Goal: Task Accomplishment & Management: Complete application form

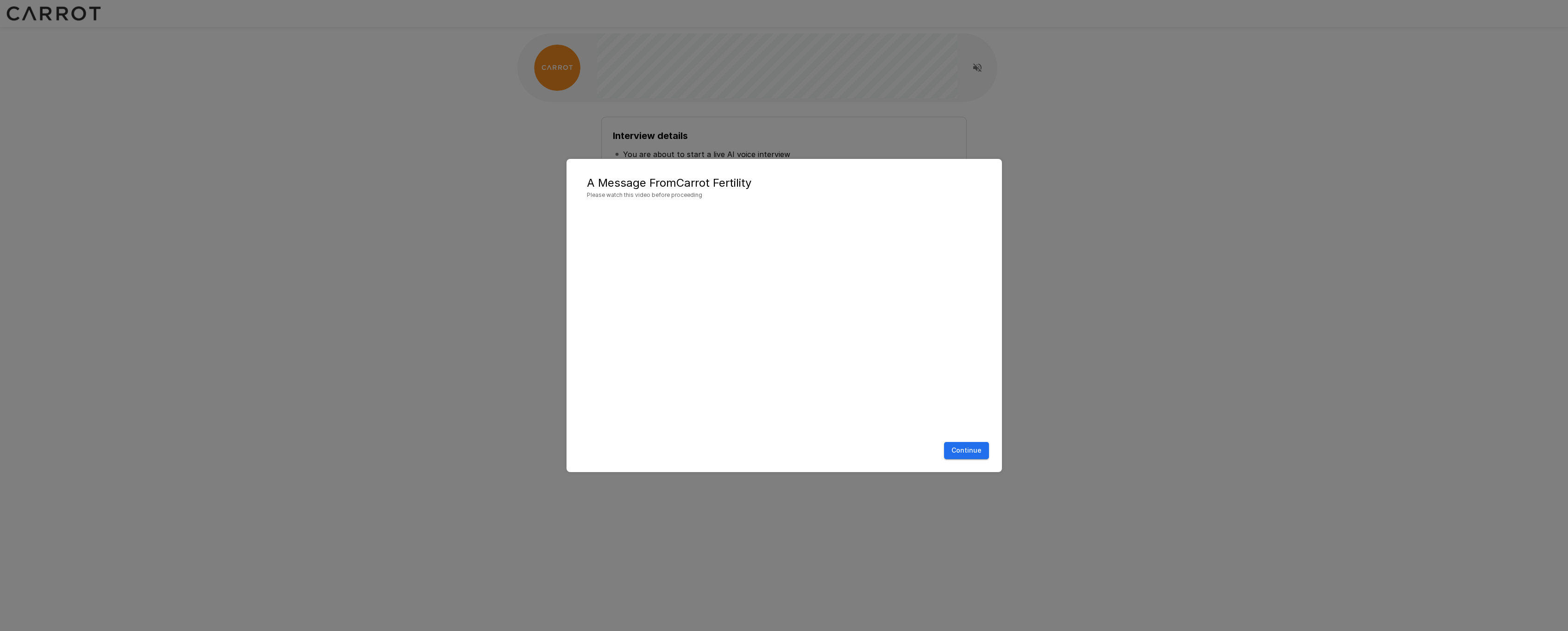
click at [968, 457] on button "Continue" at bounding box center [967, 451] width 45 height 17
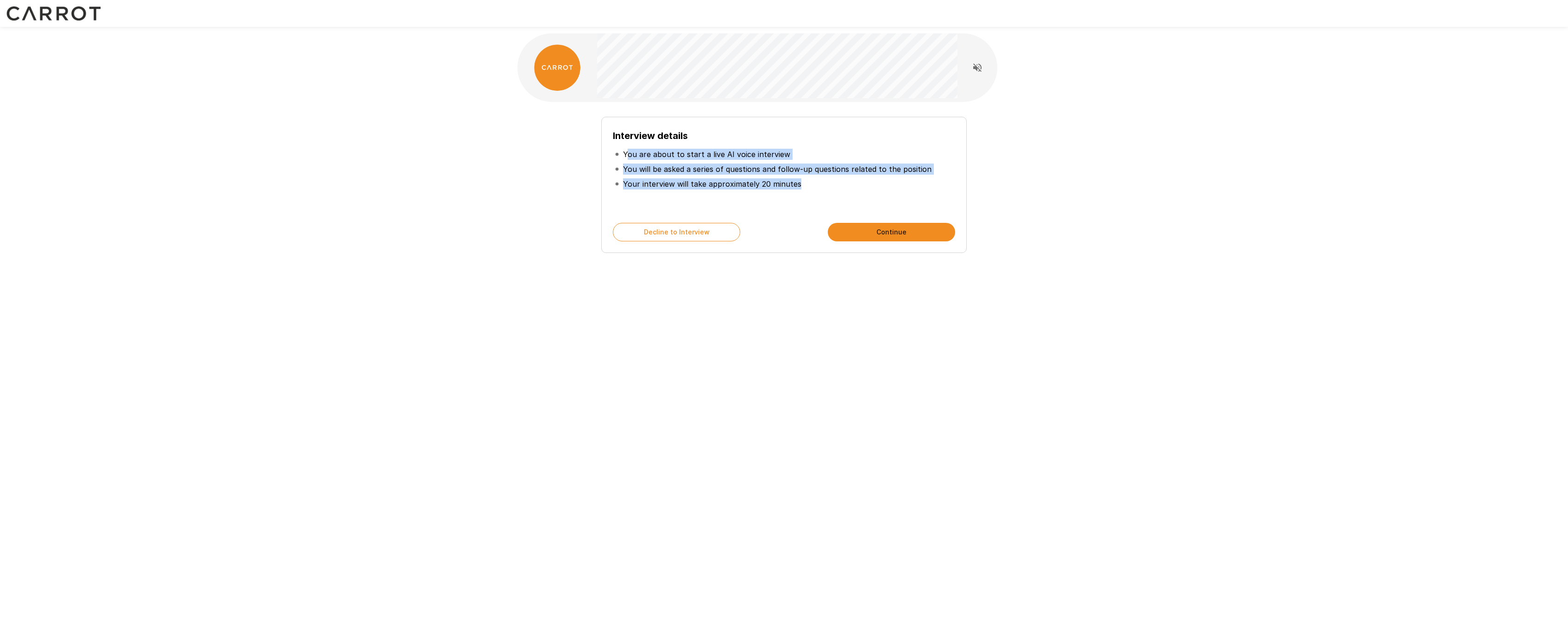
drag, startPoint x: 628, startPoint y: 155, endPoint x: 821, endPoint y: 181, distance: 194.7
click at [821, 181] on ul "You are about to start a live AI voice interview You will be asked a series of …" at bounding box center [784, 169] width 342 height 52
click at [821, 183] on li "Your interview will take approximately 20 minutes" at bounding box center [784, 184] width 342 height 15
drag, startPoint x: 800, startPoint y: 185, endPoint x: 624, endPoint y: 150, distance: 179.4
click at [624, 150] on ul "You are about to start a live AI voice interview You will be asked a series of …" at bounding box center [784, 169] width 342 height 52
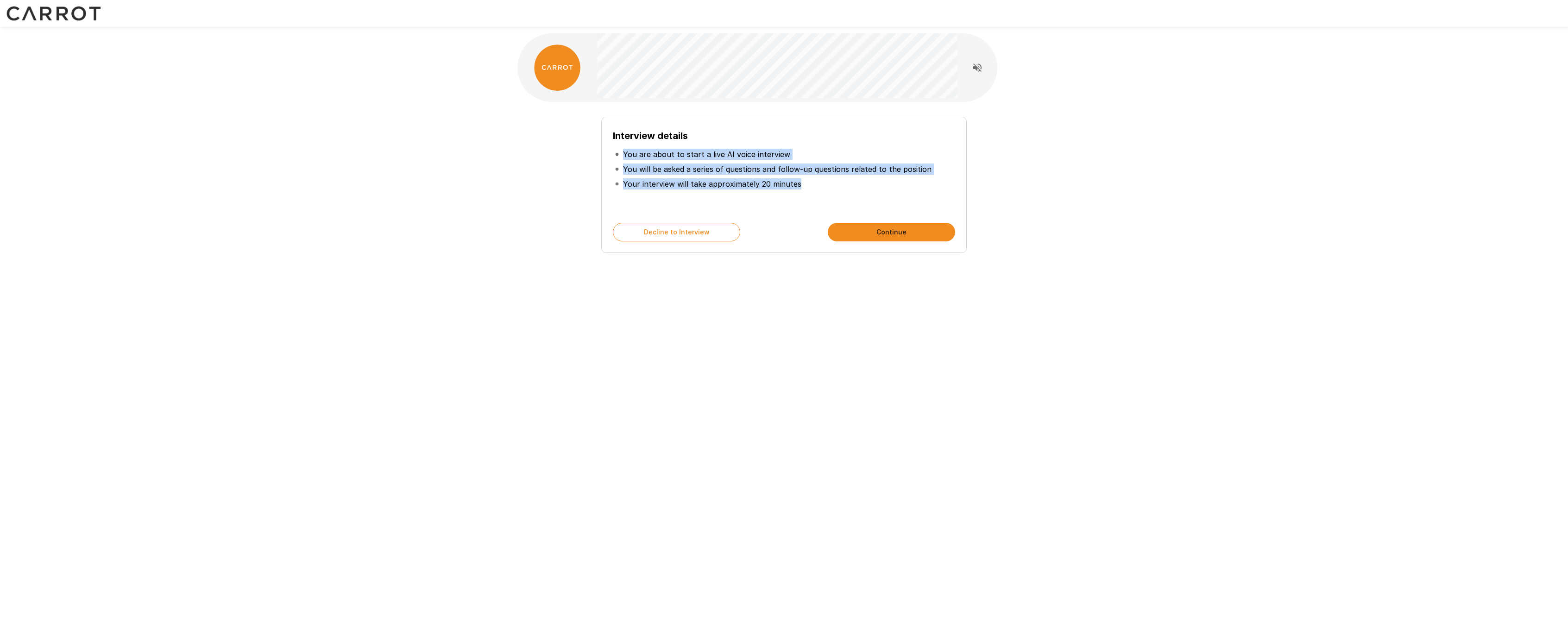
click at [805, 164] on p "You will be asked a series of questions and follow-up questions related to the …" at bounding box center [777, 169] width 309 height 11
drag, startPoint x: 625, startPoint y: 153, endPoint x: 802, endPoint y: 185, distance: 179.9
click at [802, 185] on ul "You are about to start a live AI voice interview You will be asked a series of …" at bounding box center [784, 169] width 342 height 52
click at [802, 185] on li "Your interview will take approximately 20 minutes" at bounding box center [784, 184] width 342 height 15
click at [897, 239] on button "Continue" at bounding box center [891, 232] width 127 height 18
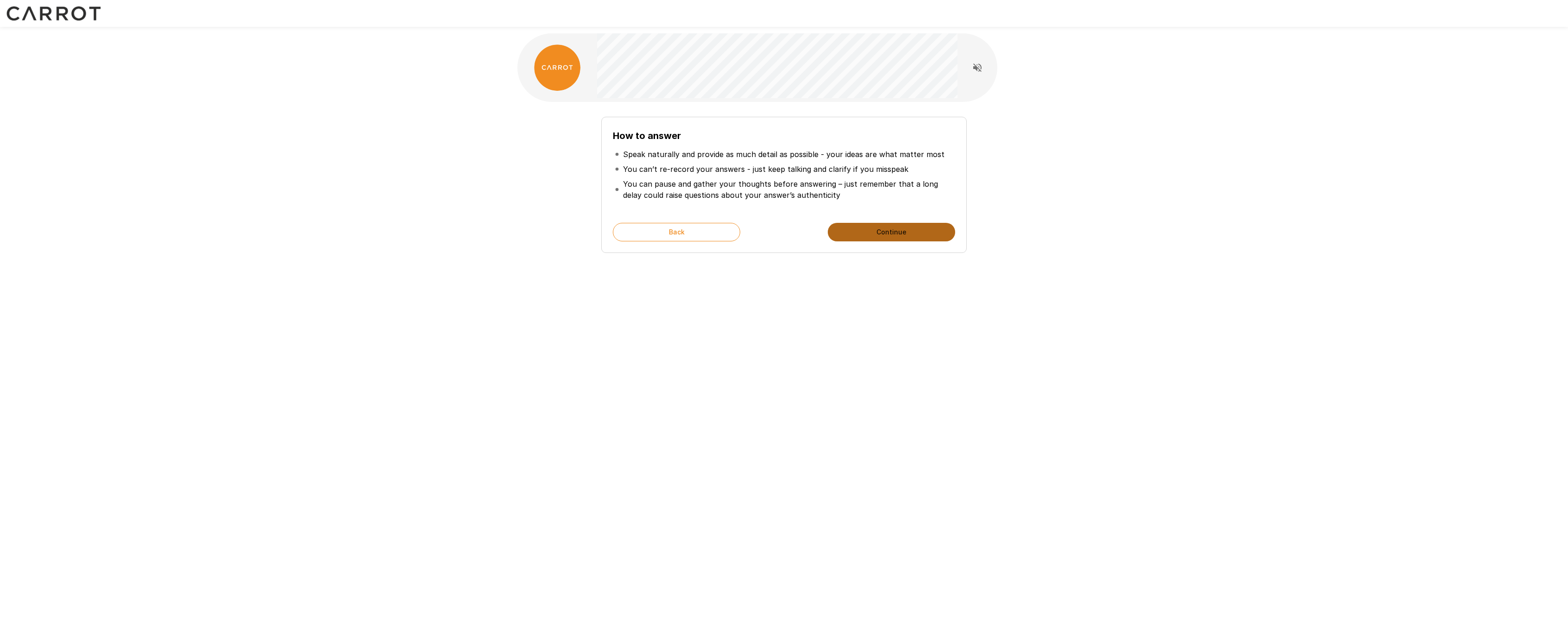
click at [865, 230] on button "Continue" at bounding box center [891, 232] width 127 height 18
click at [865, 230] on button "Start My Interview" at bounding box center [891, 232] width 127 height 18
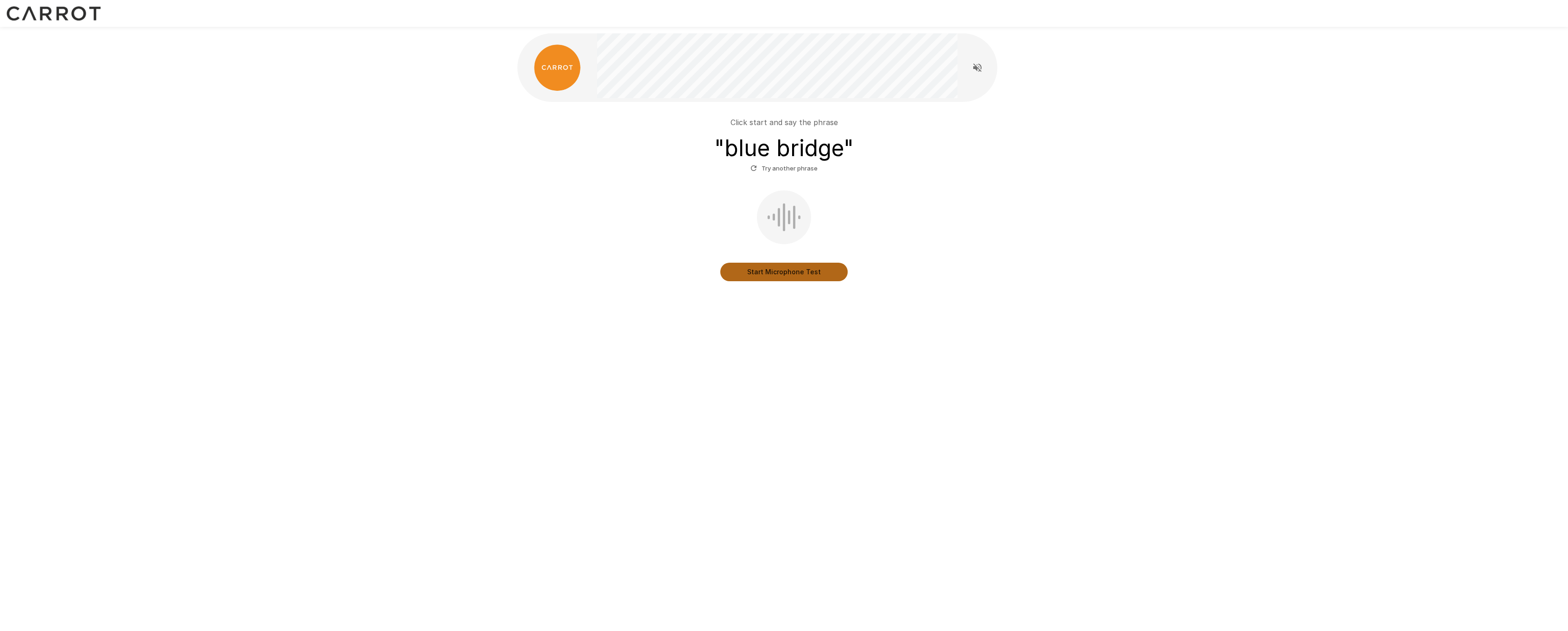
click at [763, 272] on button "Start Microphone Test" at bounding box center [783, 272] width 127 height 18
click at [788, 267] on button "Stop & Submit" at bounding box center [783, 272] width 127 height 18
click at [751, 170] on icon "button" at bounding box center [754, 168] width 9 height 9
click at [782, 271] on button "Start Microphone Test" at bounding box center [783, 272] width 127 height 18
click at [782, 270] on button "Stop & Submit" at bounding box center [783, 272] width 127 height 18
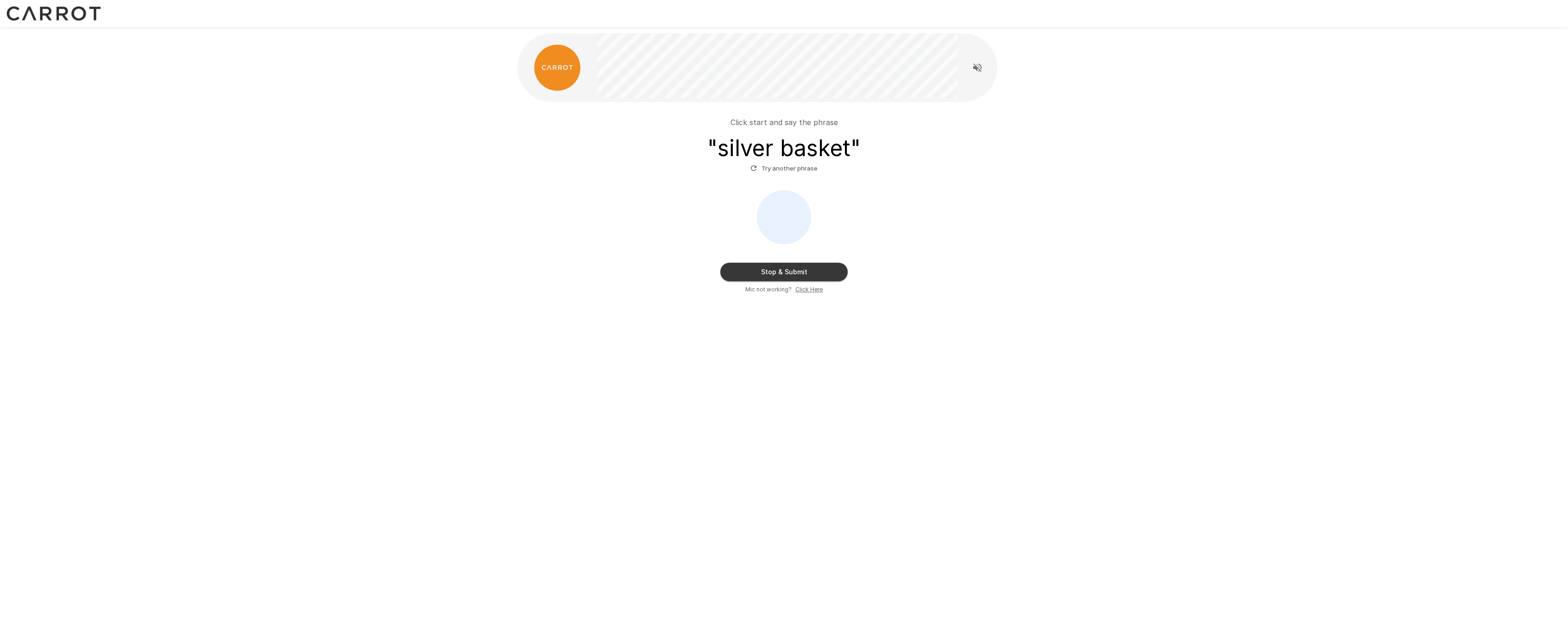
click at [804, 291] on u "Click Here" at bounding box center [809, 289] width 27 height 7
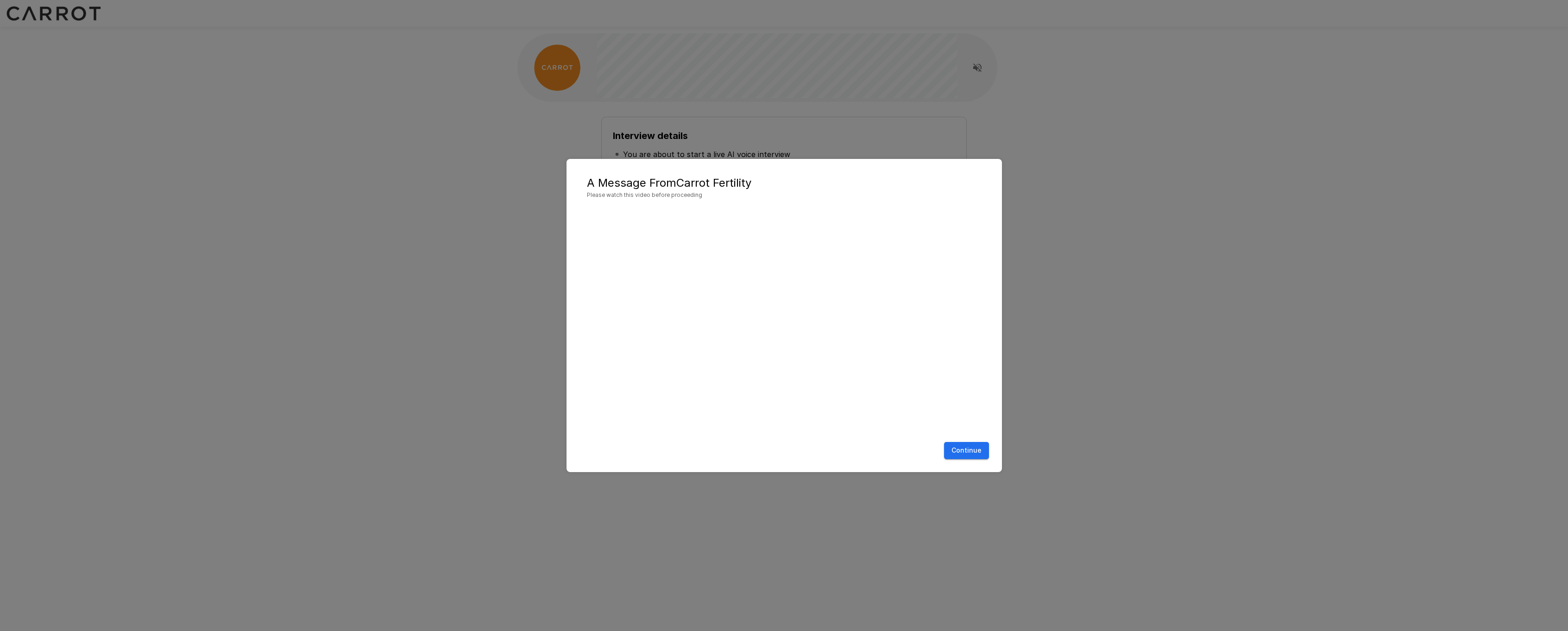
click at [959, 451] on button "Continue" at bounding box center [967, 451] width 45 height 17
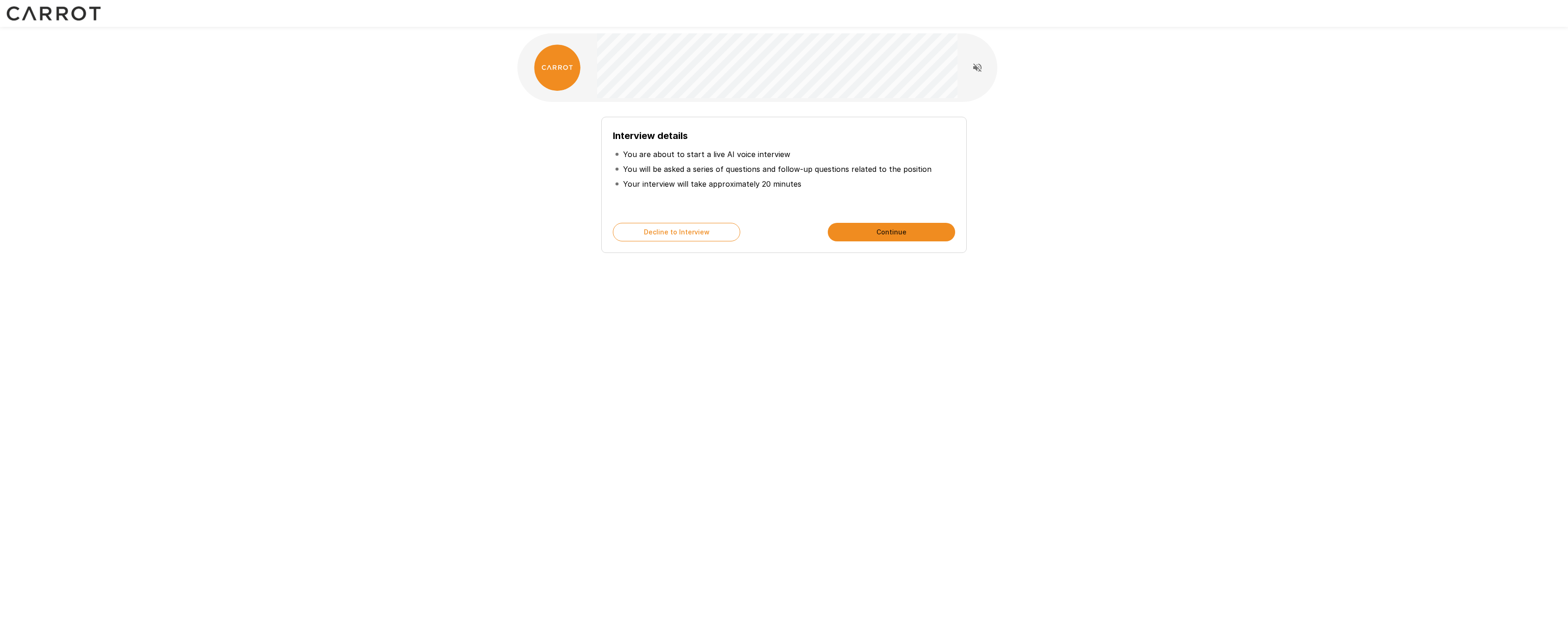
click at [869, 237] on button "Continue" at bounding box center [891, 232] width 127 height 18
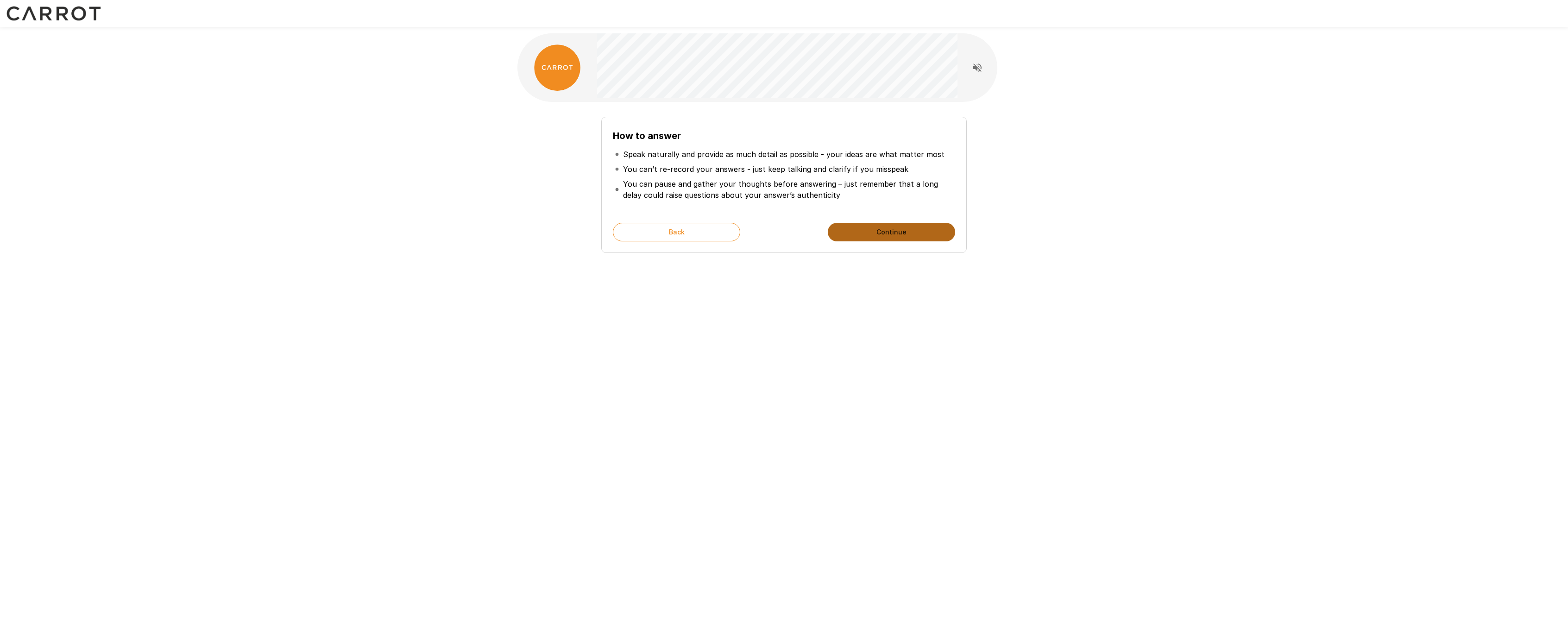
click at [836, 231] on button "Continue" at bounding box center [891, 232] width 127 height 18
click at [852, 229] on button "Start My Interview" at bounding box center [891, 232] width 127 height 18
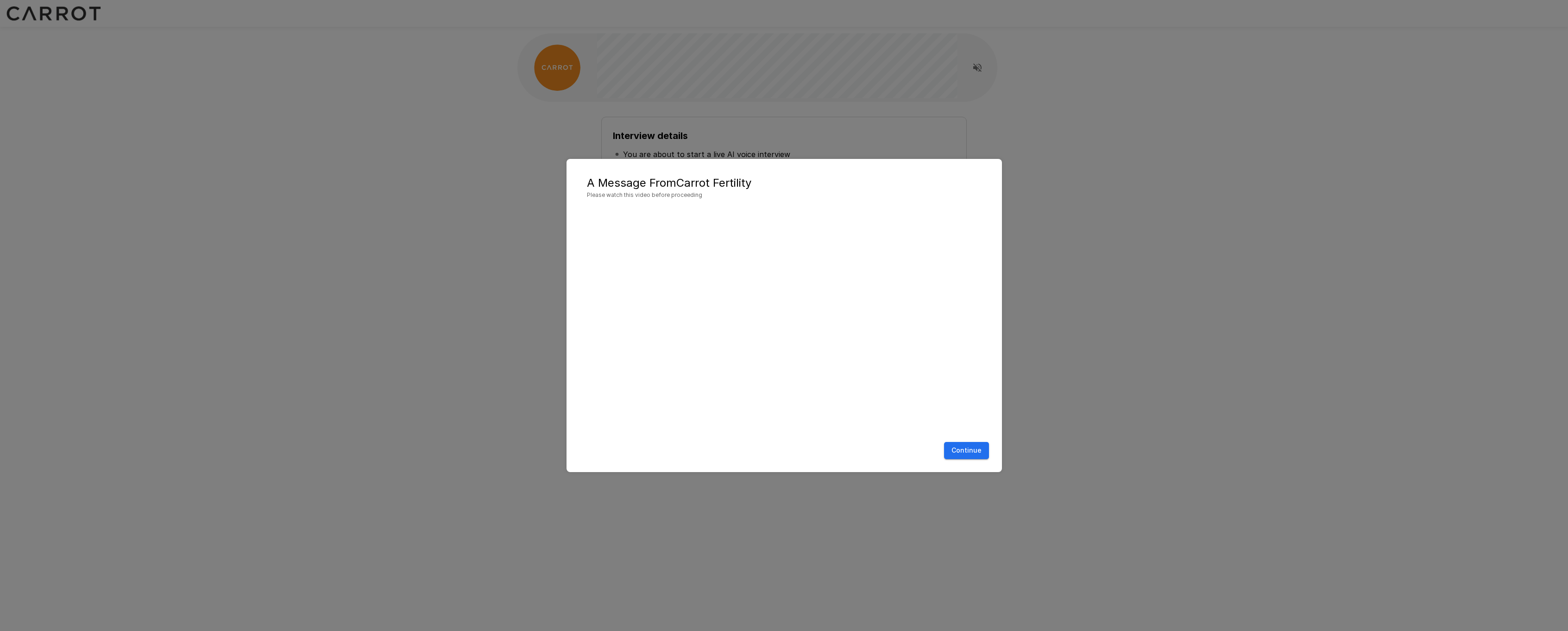
click at [961, 453] on button "Continue" at bounding box center [967, 451] width 45 height 17
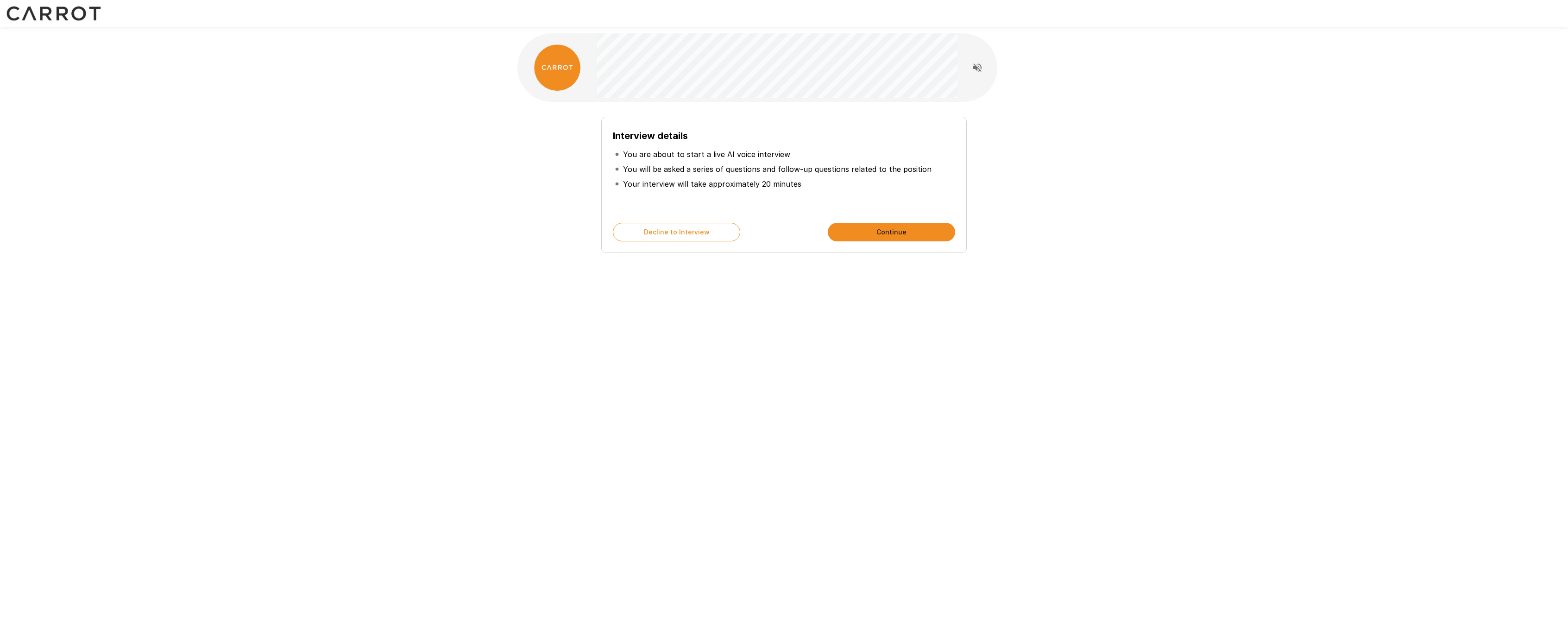
click at [879, 233] on button "Continue" at bounding box center [891, 232] width 127 height 18
click at [879, 233] on button "Start My Interview" at bounding box center [891, 232] width 127 height 18
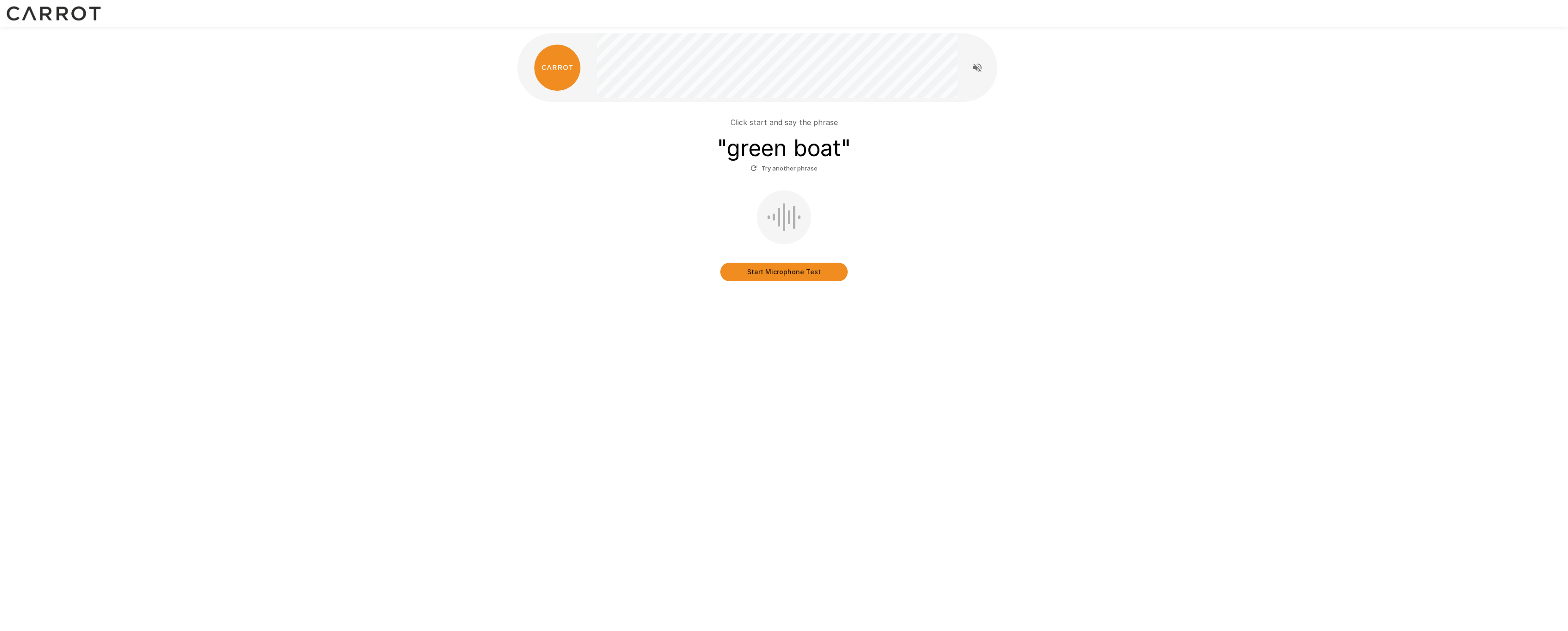
click at [769, 272] on button "Start Microphone Test" at bounding box center [783, 272] width 127 height 18
click at [769, 272] on button "Stop & Submit" at bounding box center [783, 272] width 127 height 18
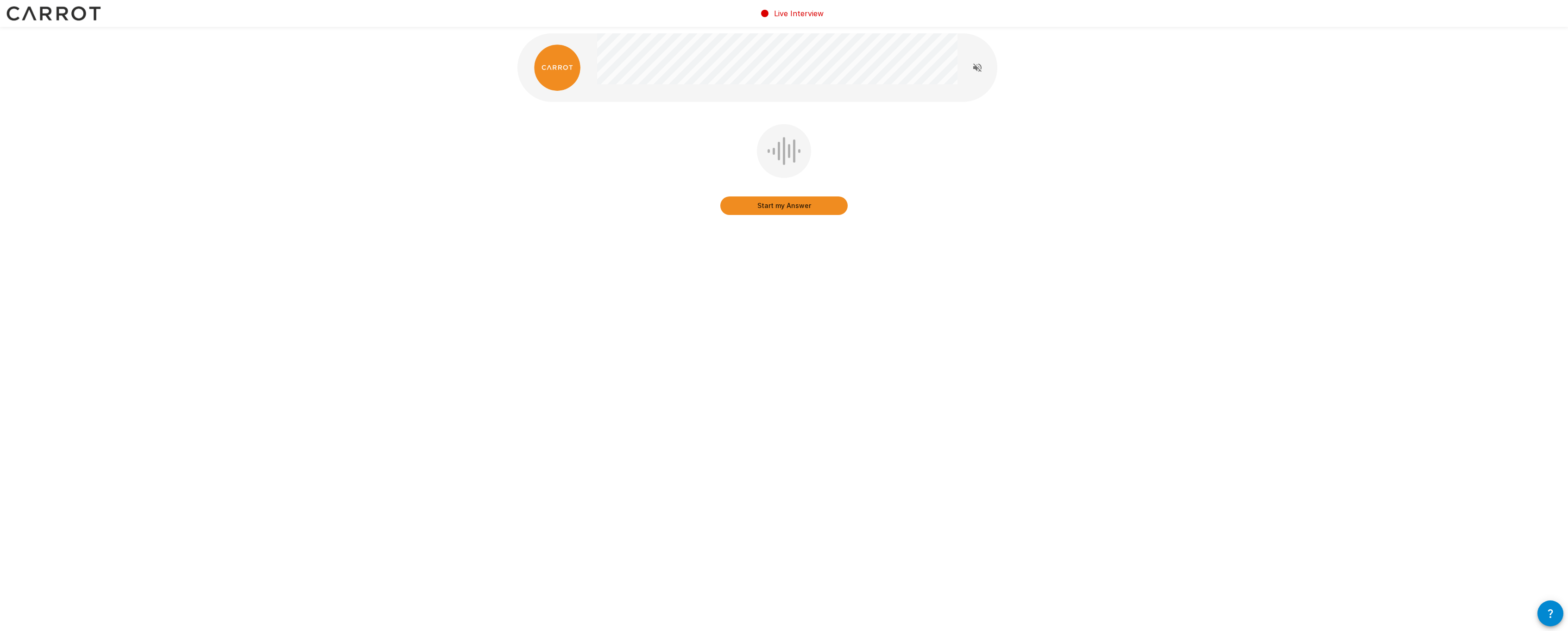
click at [747, 207] on button "Start my Answer" at bounding box center [783, 206] width 127 height 18
click at [747, 207] on button "Stop & Submit" at bounding box center [783, 206] width 127 height 18
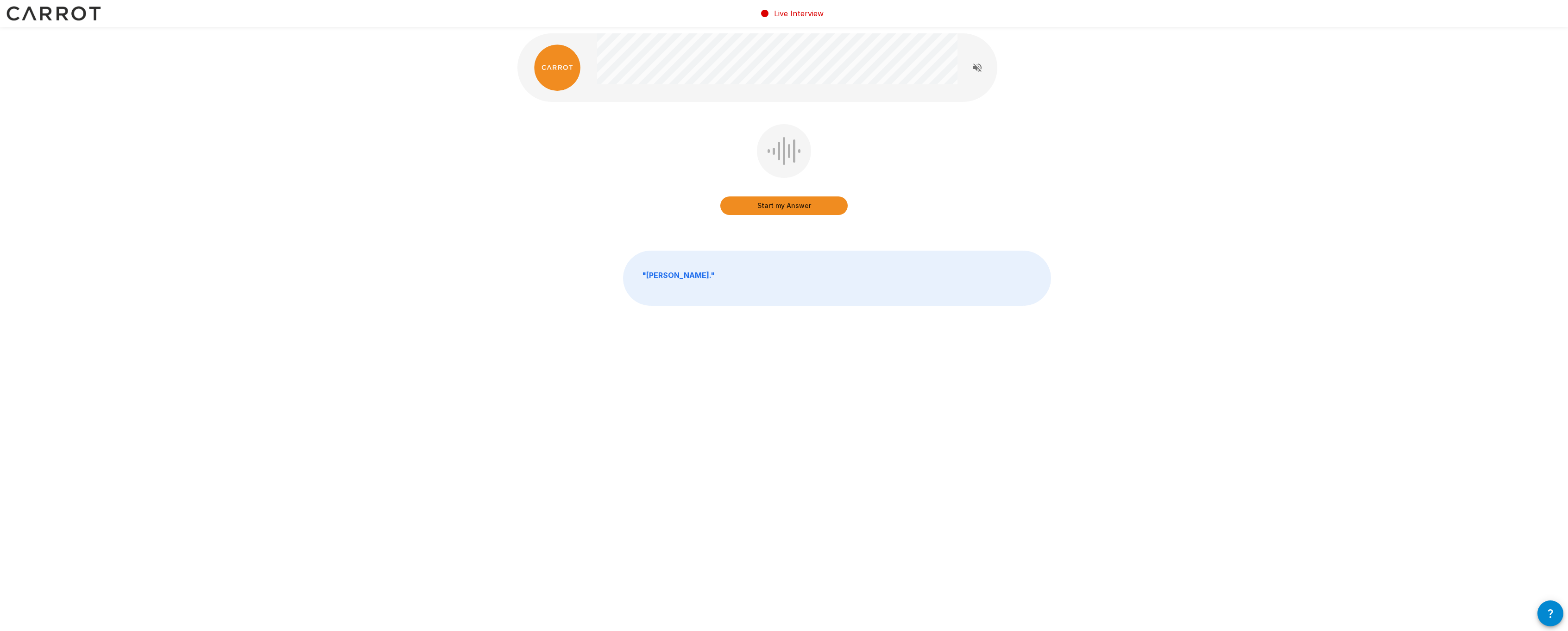
click at [743, 203] on button "Start my Answer" at bounding box center [783, 206] width 127 height 18
click at [743, 206] on button "Stop & Submit" at bounding box center [783, 206] width 127 height 18
click at [740, 213] on button "Start my Answer" at bounding box center [783, 206] width 127 height 18
click at [741, 210] on button "Stop & Submit" at bounding box center [783, 206] width 127 height 18
click at [736, 209] on button "Start my Answer" at bounding box center [783, 206] width 127 height 18
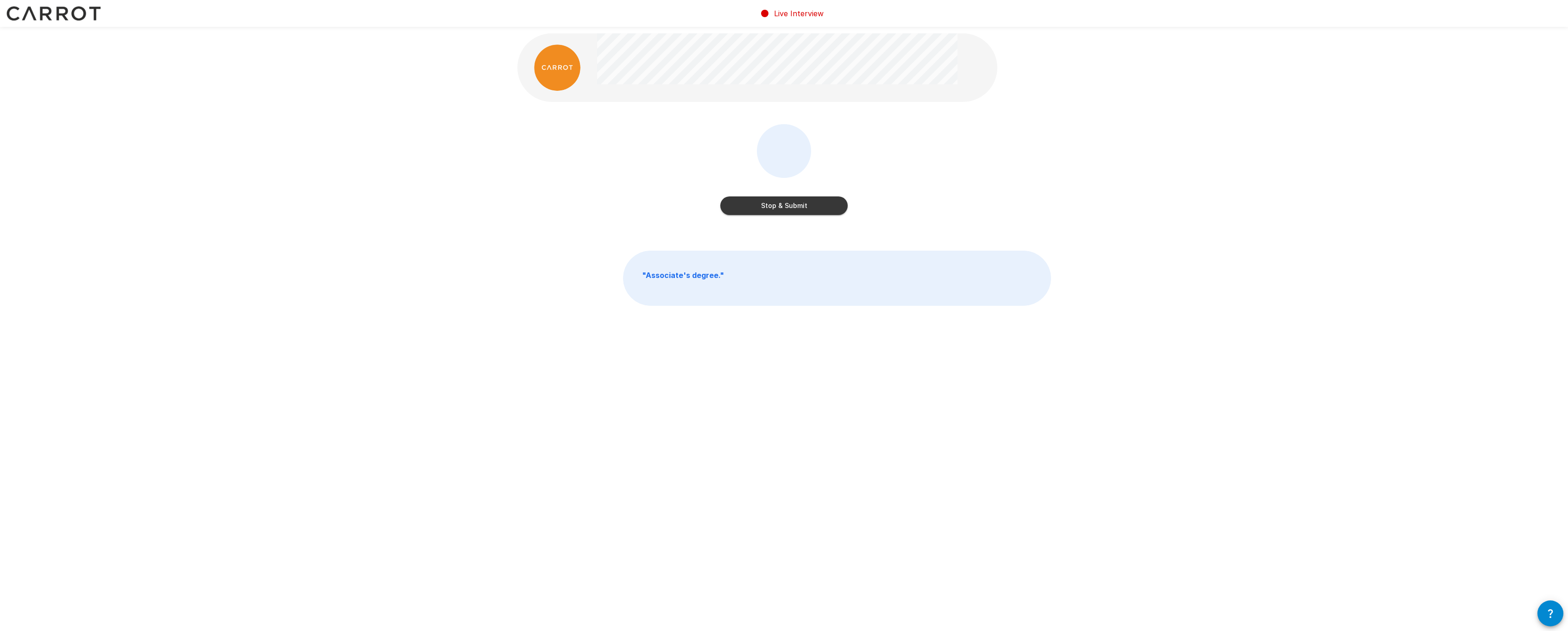
click at [736, 209] on button "Stop & Submit" at bounding box center [783, 206] width 127 height 18
click at [739, 206] on button "Start my Answer" at bounding box center [783, 206] width 127 height 18
click at [738, 206] on button "Stop & Submit" at bounding box center [783, 206] width 127 height 18
